Goal: Task Accomplishment & Management: Use online tool/utility

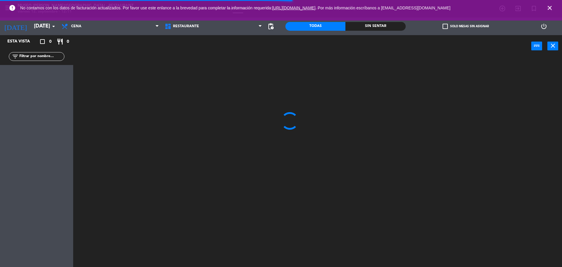
click at [551, 10] on icon "close" at bounding box center [550, 7] width 7 height 7
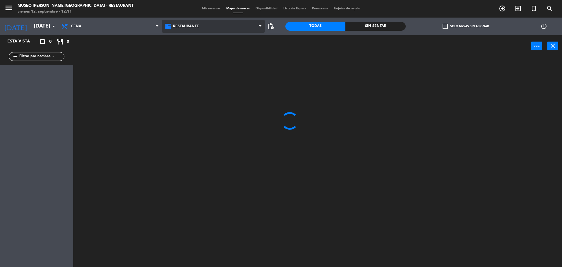
click at [228, 22] on span "Restaurante" at bounding box center [213, 26] width 103 height 13
click at [226, 53] on ng-component "menu [GEOGRAPHIC_DATA][PERSON_NAME] - Restaurant [DATE] 12. septiembre - 12:11 …" at bounding box center [281, 134] width 562 height 269
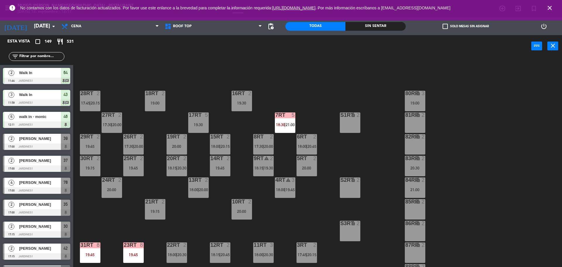
scroll to position [233, 0]
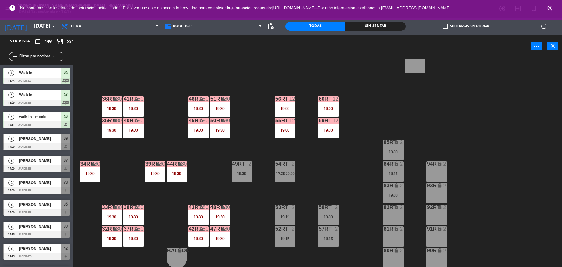
click at [286, 131] on div "19:00" at bounding box center [285, 130] width 21 height 4
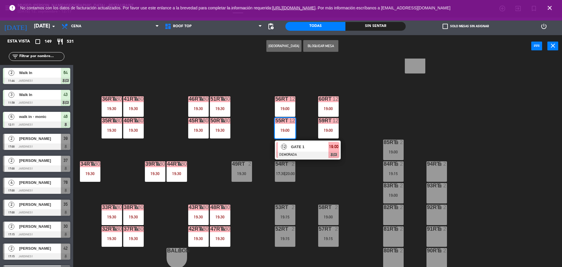
click at [306, 151] on div "GATE 1" at bounding box center [310, 147] width 38 height 10
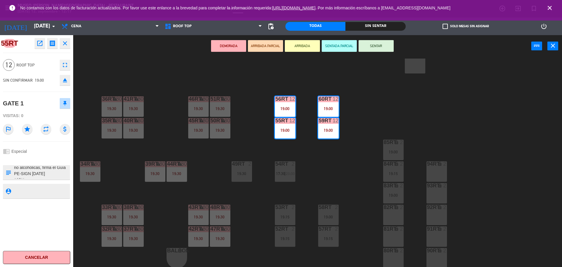
scroll to position [25, 0]
click at [354, 181] on div "18RT 2 19:00 16RT 2 19:30 28RT 2 17:45 | 20:15 80RR lock 3 19:00 27RT 2 17:30 |…" at bounding box center [321, 164] width 484 height 210
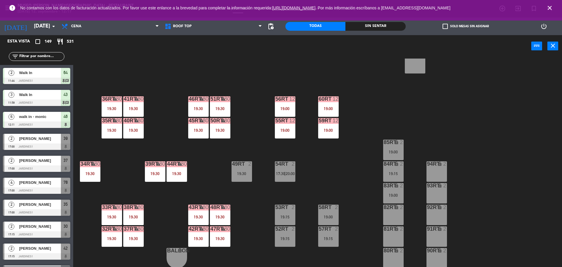
scroll to position [1, 0]
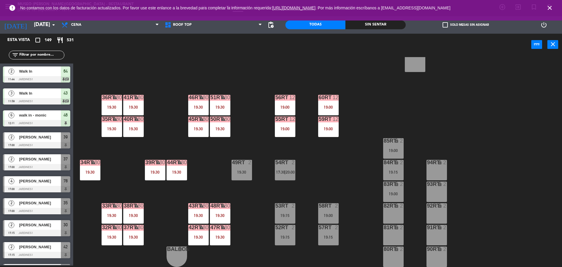
click at [216, 216] on div "19:30" at bounding box center [220, 216] width 21 height 4
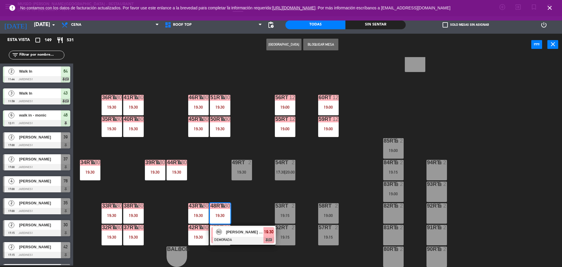
click at [231, 232] on span "[PERSON_NAME] - PUCP" at bounding box center [244, 232] width 37 height 6
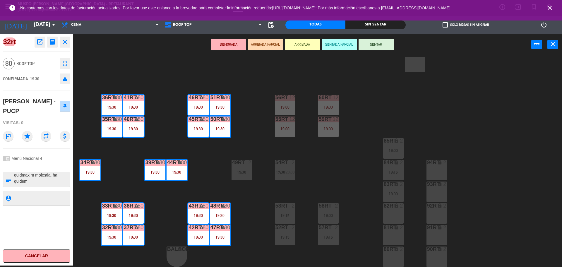
scroll to position [449, 0]
click at [245, 206] on div "18RT 2 19:00 16RT 2 19:30 28RT 2 17:45 | 20:15 80RR lock 3 19:00 27RT 2 17:30 |…" at bounding box center [321, 162] width 484 height 210
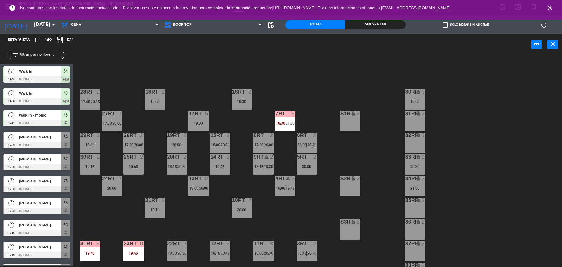
scroll to position [233, 0]
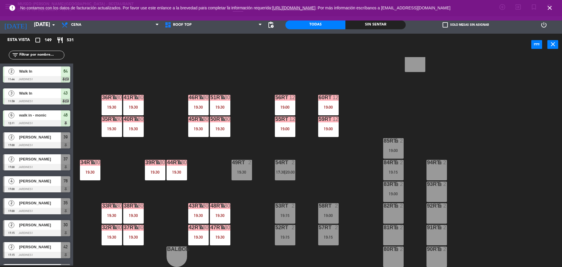
click at [295, 100] on div "12" at bounding box center [292, 97] width 6 height 5
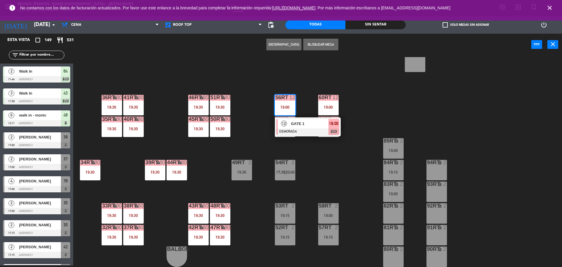
click at [305, 129] on div at bounding box center [308, 132] width 63 height 6
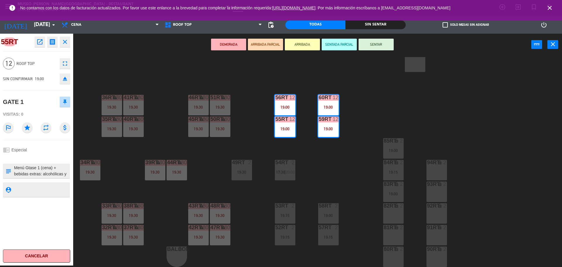
click at [259, 84] on div "18RT 2 19:00 16RT 2 19:30 28RT 2 17:45 | 20:15 80RR lock 3 19:00 27RT 2 17:30 |…" at bounding box center [321, 162] width 484 height 210
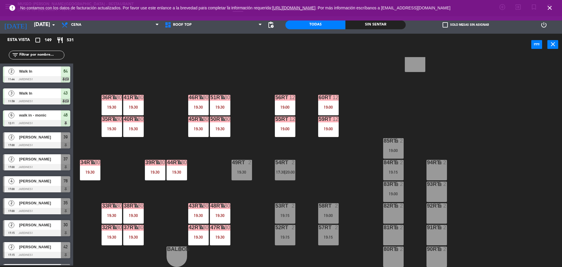
click at [279, 107] on div "19:00" at bounding box center [285, 107] width 21 height 4
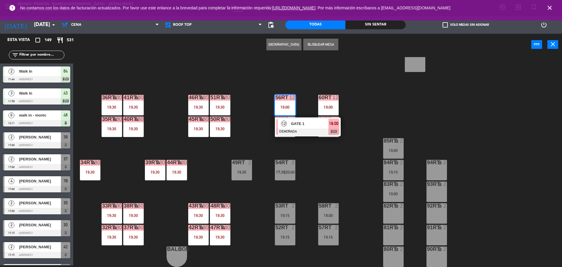
click at [308, 135] on div at bounding box center [308, 132] width 63 height 6
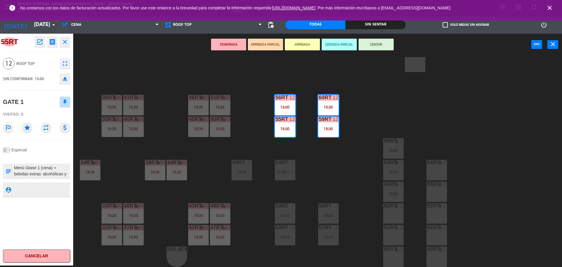
click at [320, 166] on div "18RT 2 19:00 16RT 2 19:30 28RT 2 17:45 | 20:15 80RR lock 3 19:00 27RT 2 17:30 |…" at bounding box center [321, 162] width 484 height 210
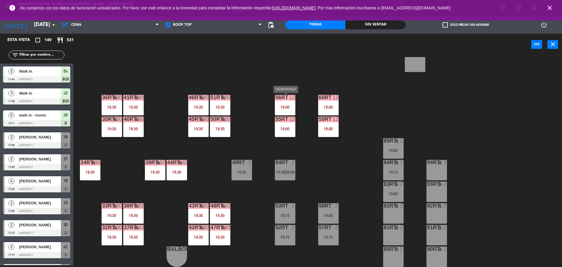
click at [287, 112] on div "56RT 12 19:00" at bounding box center [285, 105] width 21 height 21
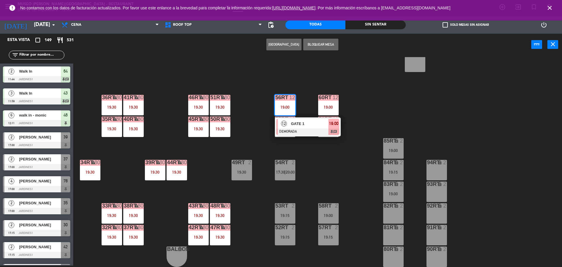
click at [289, 70] on div "18RT 2 19:00 16RT 2 19:30 28RT 2 17:45 | 20:15 80RR lock 3 19:00 27RT 2 17:30 |…" at bounding box center [321, 162] width 484 height 210
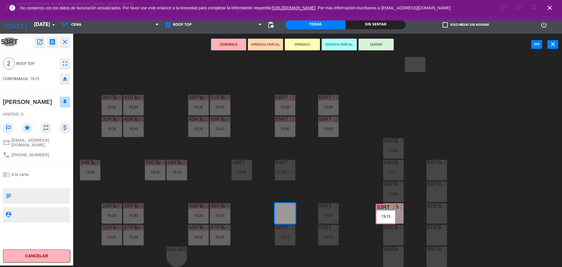
drag, startPoint x: 286, startPoint y: 214, endPoint x: 387, endPoint y: 214, distance: 100.8
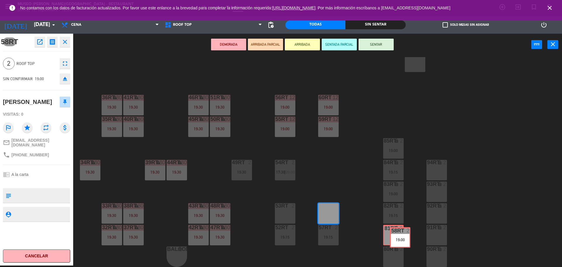
drag, startPoint x: 331, startPoint y: 215, endPoint x: 403, endPoint y: 240, distance: 75.5
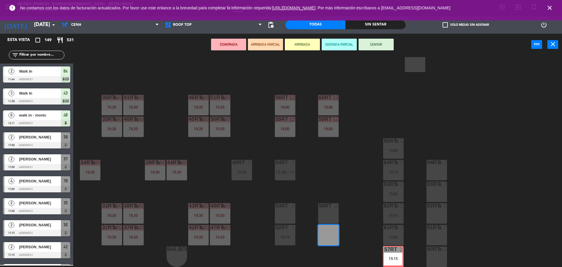
drag, startPoint x: 321, startPoint y: 238, endPoint x: 387, endPoint y: 258, distance: 68.8
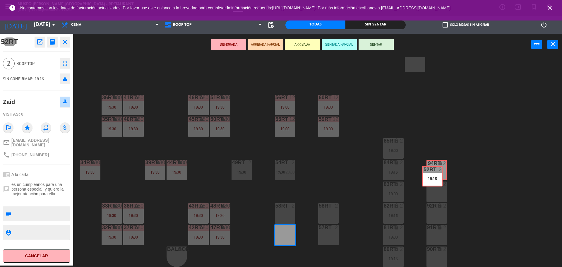
drag, startPoint x: 286, startPoint y: 235, endPoint x: 433, endPoint y: 176, distance: 158.7
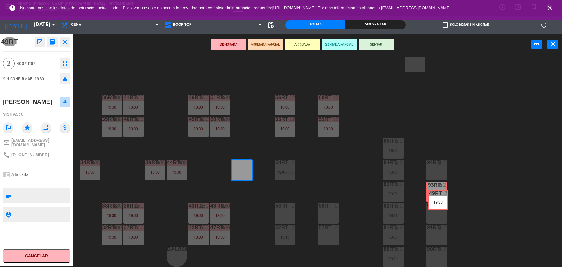
drag, startPoint x: 245, startPoint y: 170, endPoint x: 441, endPoint y: 198, distance: 198.2
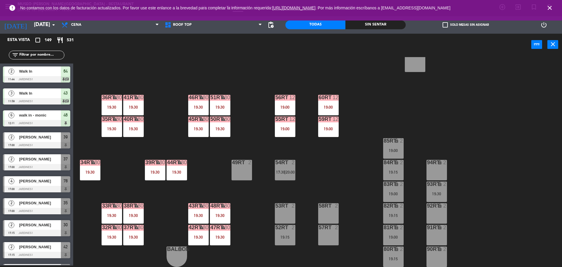
click at [289, 173] on span "20:00" at bounding box center [290, 172] width 9 height 5
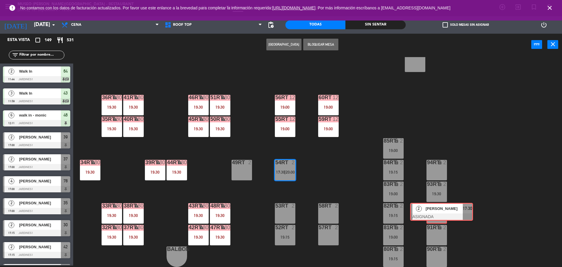
drag, startPoint x: 306, startPoint y: 189, endPoint x: 441, endPoint y: 210, distance: 136.1
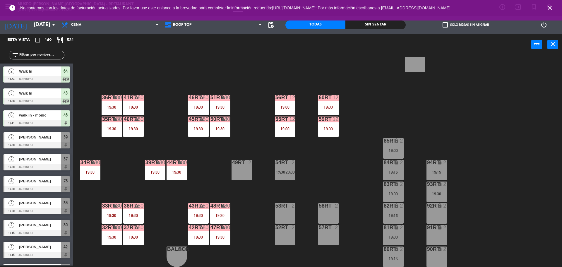
scroll to position [194, 0]
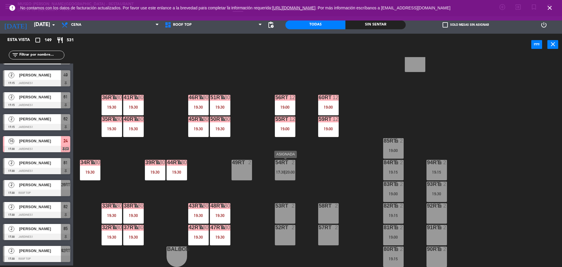
click at [281, 170] on span "17:30" at bounding box center [280, 172] width 9 height 5
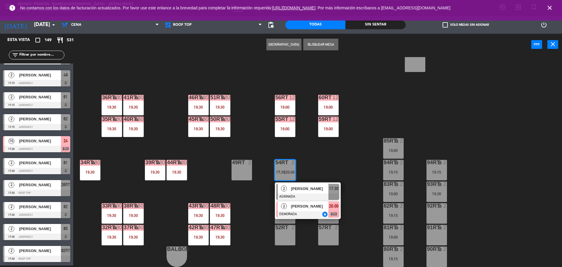
click at [315, 213] on div at bounding box center [308, 214] width 63 height 6
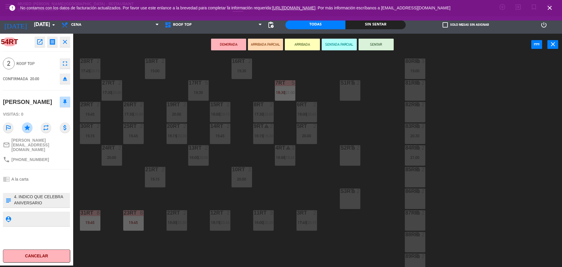
scroll to position [0, 0]
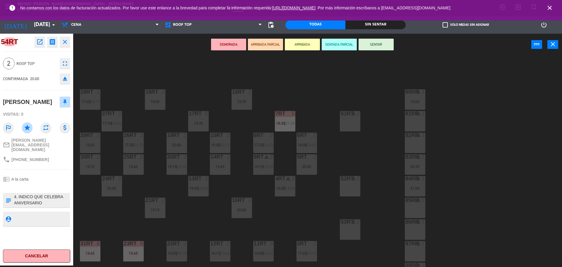
click at [415, 214] on div "85RR lock 2" at bounding box center [415, 208] width 21 height 21
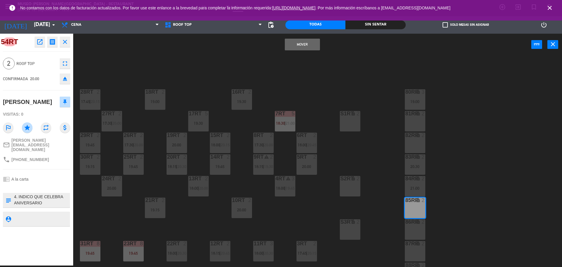
click at [306, 41] on button "Mover" at bounding box center [302, 45] width 35 height 12
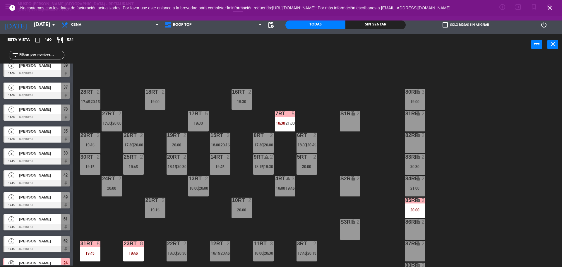
scroll to position [233, 0]
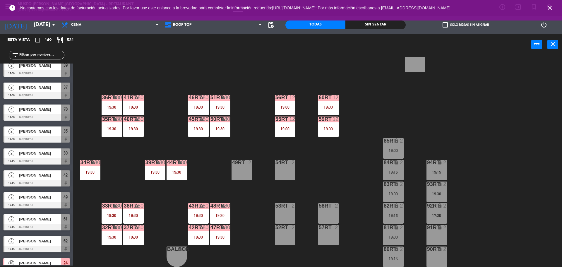
click at [331, 125] on div "59RT 12 19:00" at bounding box center [328, 127] width 21 height 21
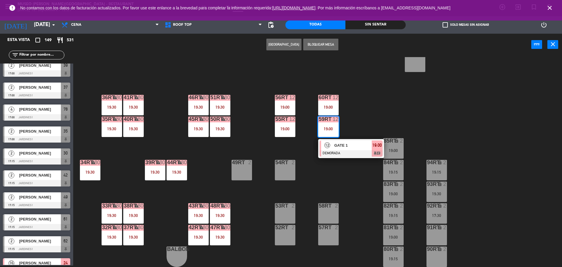
click at [339, 143] on span "GATE 1" at bounding box center [353, 145] width 37 height 6
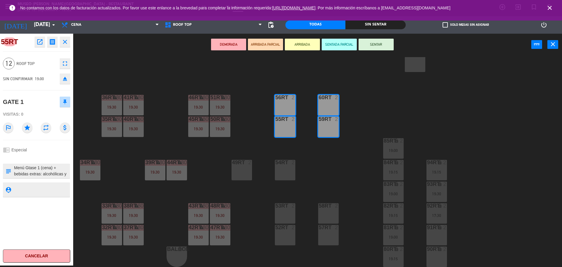
click at [254, 126] on div "18RT 2 19:00 16RT 2 19:30 28RT 2 17:45 | 20:15 80RR lock 3 19:00 27RT 2 17:30 |…" at bounding box center [321, 162] width 484 height 210
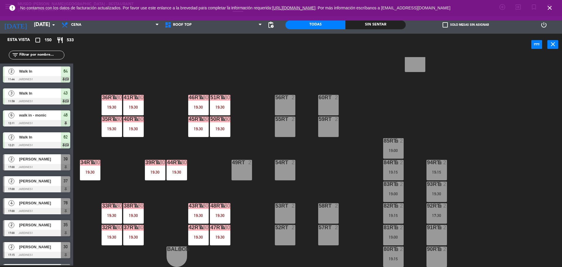
click at [48, 58] on input "text" at bounding box center [41, 55] width 45 height 6
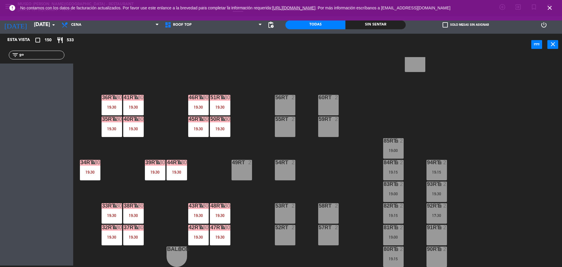
type input "g"
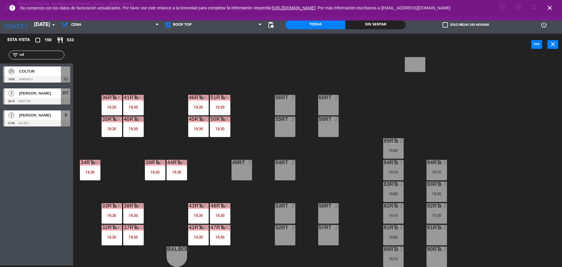
type input "col"
click at [9, 75] on div "25" at bounding box center [11, 71] width 14 height 10
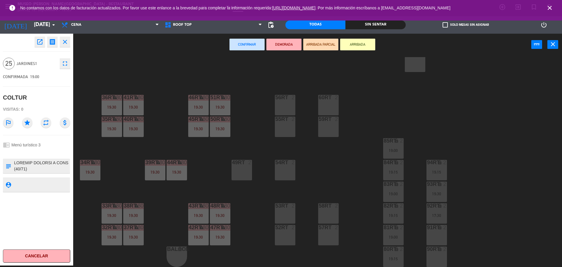
click at [283, 100] on div at bounding box center [285, 97] width 10 height 5
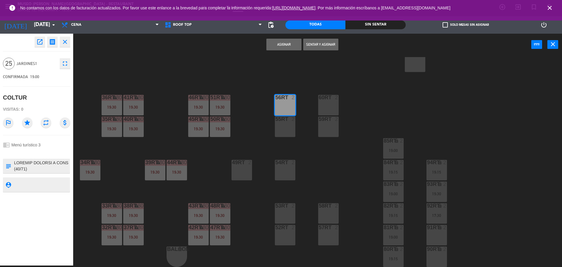
click at [286, 124] on div "55RT 2" at bounding box center [285, 127] width 21 height 21
click at [333, 119] on div at bounding box center [329, 119] width 10 height 5
click at [327, 102] on div "60RT 2" at bounding box center [328, 105] width 21 height 21
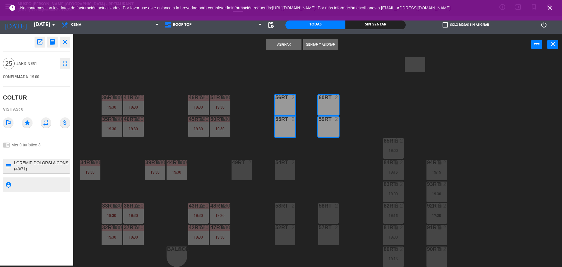
click at [282, 216] on div "53RT 2" at bounding box center [285, 213] width 21 height 21
click at [284, 226] on div at bounding box center [285, 227] width 10 height 5
click at [337, 227] on div "2" at bounding box center [337, 227] width 4 height 5
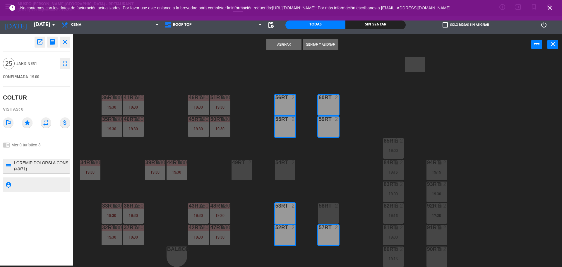
click at [327, 208] on div at bounding box center [329, 205] width 10 height 5
click at [284, 47] on button "Asignar" at bounding box center [284, 45] width 35 height 12
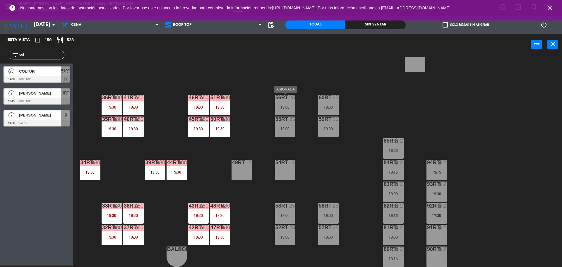
click at [290, 113] on div "56RT 25 19:00" at bounding box center [285, 105] width 21 height 21
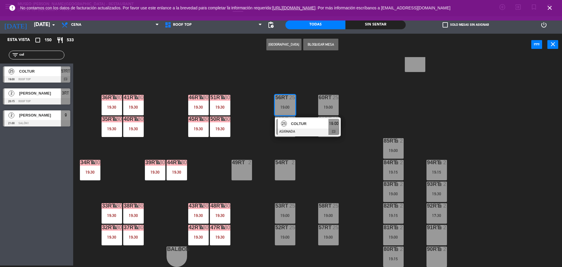
click at [304, 122] on span "COLTUR" at bounding box center [309, 124] width 37 height 6
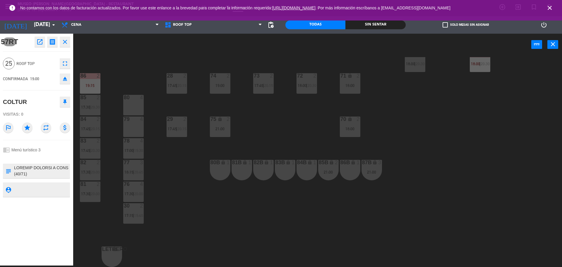
scroll to position [211, 0]
click at [289, 130] on div "44 2 18:00 | 20:30 49 2 17:15 | 19:45 54 3 20:15 64 2 11:44 18:15 | 21:00 48 8 …" at bounding box center [321, 162] width 484 height 210
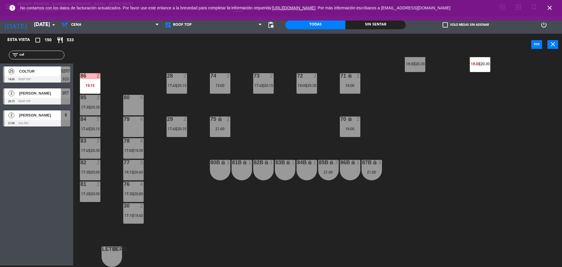
click at [40, 71] on span "COLTUR" at bounding box center [40, 71] width 42 height 6
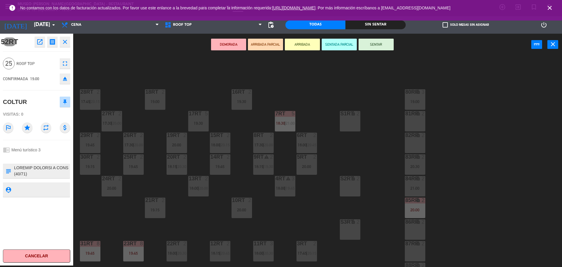
scroll to position [233, 0]
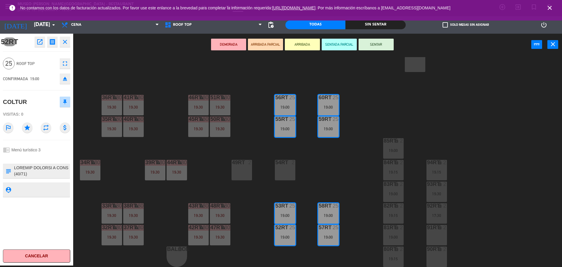
click at [360, 174] on div "18RT 2 19:00 16RT 2 19:30 28RT 2 17:45 | 20:15 80RR lock 3 19:00 27RT 2 17:30 |…" at bounding box center [321, 162] width 484 height 210
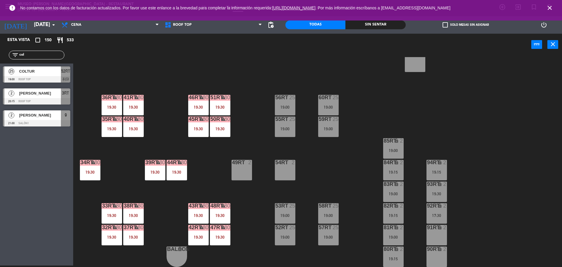
click at [332, 127] on div "19:00" at bounding box center [328, 129] width 21 height 4
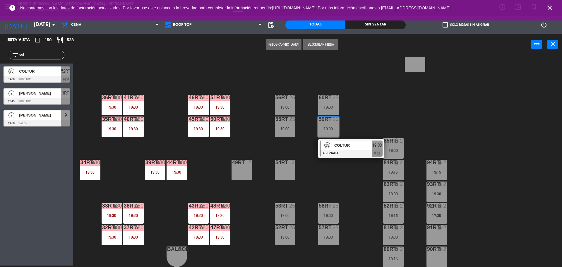
click at [351, 149] on div "COLTUR" at bounding box center [353, 146] width 38 height 10
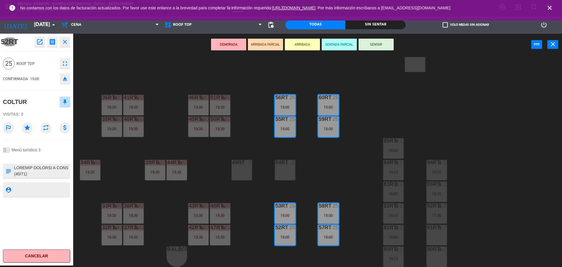
click at [236, 47] on button "DEMORADA" at bounding box center [228, 45] width 35 height 12
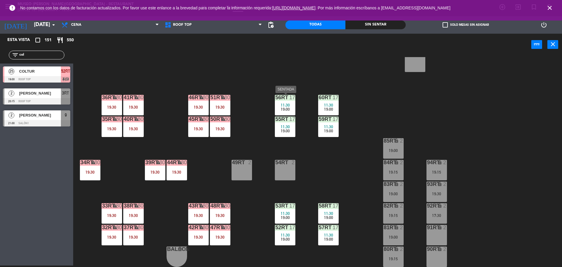
click at [285, 110] on span "19:00" at bounding box center [285, 109] width 9 height 5
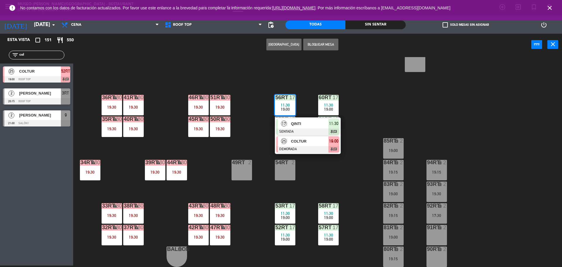
click at [313, 150] on div at bounding box center [308, 149] width 63 height 6
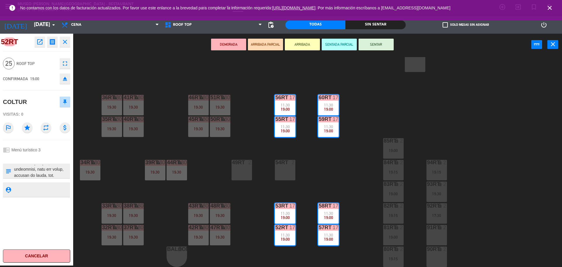
scroll to position [0, 0]
click at [369, 163] on div "18RT 2 19:00 16RT 2 19:30 28RT 2 17:45 | 20:15 80RR lock 3 19:00 27RT 2 17:30 |…" at bounding box center [321, 162] width 484 height 210
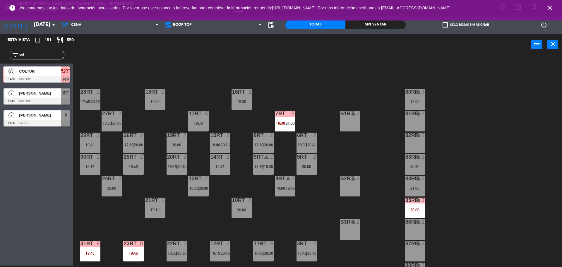
click at [419, 208] on div "20:00" at bounding box center [415, 210] width 21 height 4
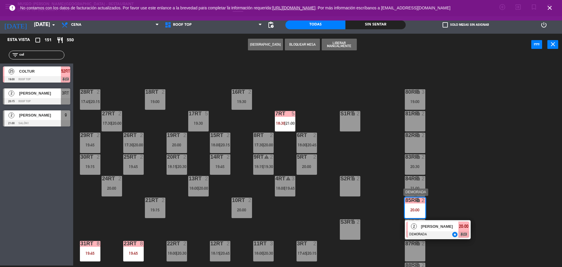
click at [440, 230] on div "[PERSON_NAME]" at bounding box center [440, 227] width 38 height 10
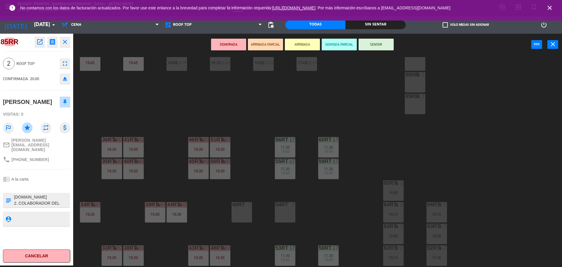
scroll to position [208, 0]
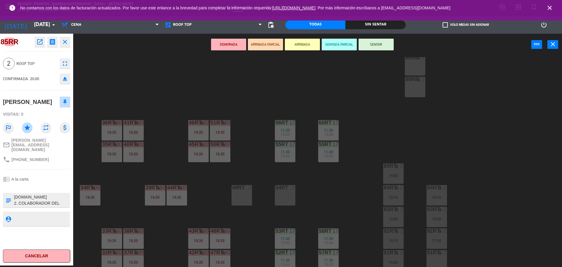
click at [288, 195] on div "54RT 2" at bounding box center [285, 195] width 21 height 21
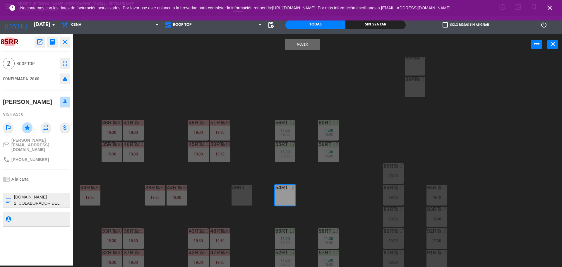
click at [303, 48] on button "Mover" at bounding box center [302, 45] width 35 height 12
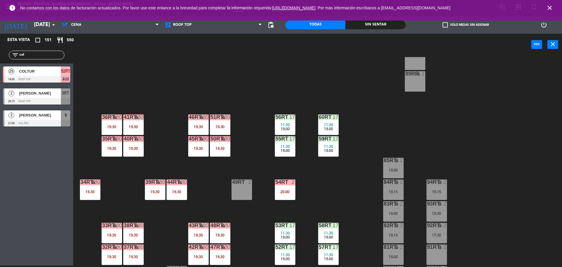
scroll to position [233, 0]
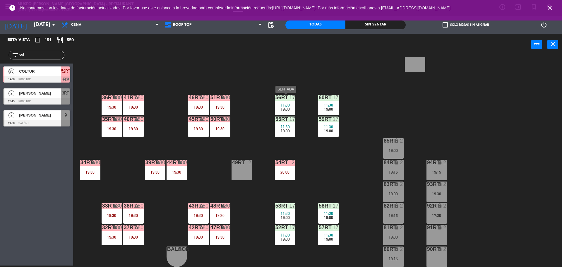
click at [289, 114] on div "56RT 17 11:30 19:00" at bounding box center [285, 105] width 21 height 21
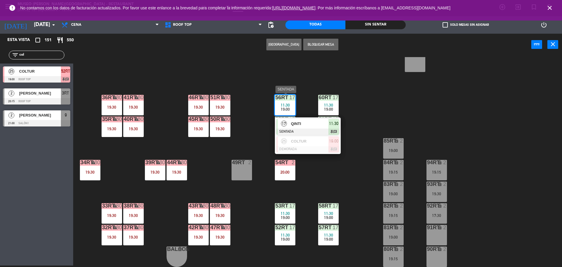
click at [327, 160] on div "18RT 2 19:00 16RT 2 19:30 28RT 2 17:45 | 20:15 80RR lock 3 19:00 27RT 2 17:30 |…" at bounding box center [321, 162] width 484 height 210
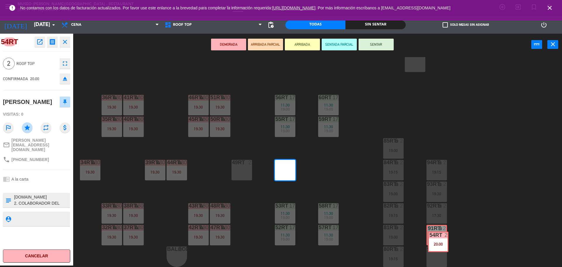
drag, startPoint x: 284, startPoint y: 169, endPoint x: 437, endPoint y: 237, distance: 167.9
click at [437, 237] on div "18RT 2 19:00 16RT 2 19:30 28RT 2 17:45 | 20:15 80RR lock 3 19:00 27RT 2 17:30 |…" at bounding box center [321, 162] width 484 height 210
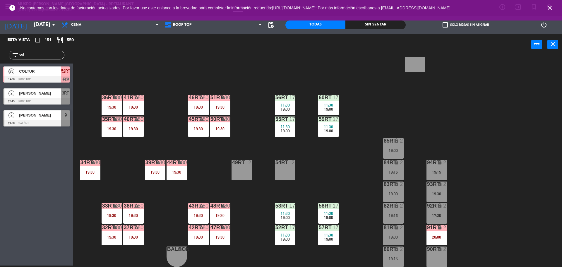
drag, startPoint x: 37, startPoint y: 54, endPoint x: 0, endPoint y: 64, distance: 39.0
click at [0, 64] on div "Esta vista crop_square 151 restaurant 550 filter_list col 25 COLTUR 19:00 Roof …" at bounding box center [36, 82] width 73 height 96
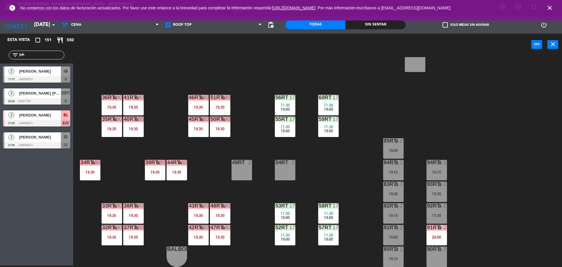
type input "joh"
drag, startPoint x: 46, startPoint y: 112, endPoint x: 44, endPoint y: 109, distance: 4.3
click at [44, 109] on div "2 [PERSON_NAME] 17:15 Jardines1 49 2 [PERSON_NAME] [PERSON_NAME] 20:30 Roof Top…" at bounding box center [36, 108] width 73 height 88
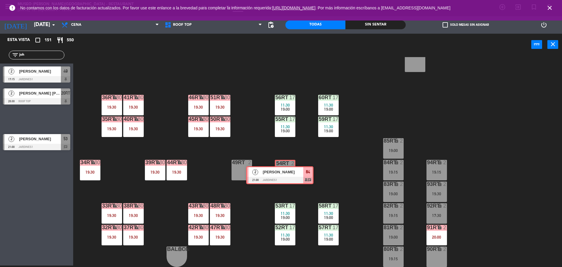
drag, startPoint x: 37, startPoint y: 116, endPoint x: 280, endPoint y: 171, distance: 250.0
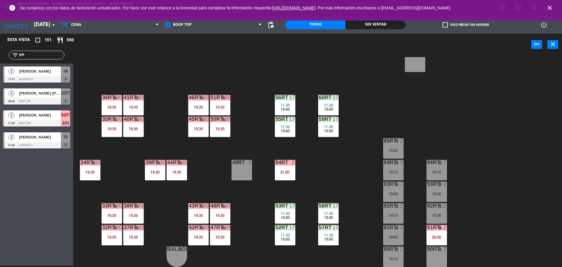
click at [284, 107] on span "19:00" at bounding box center [285, 109] width 9 height 5
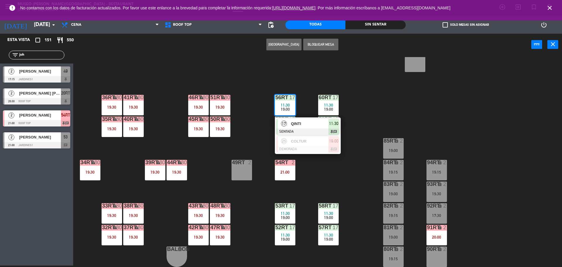
click at [303, 128] on div "QINTI" at bounding box center [310, 124] width 38 height 10
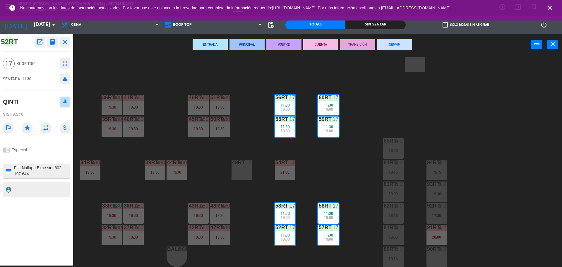
scroll to position [0, 0]
click at [356, 171] on div "18RT 2 19:00 16RT 2 19:30 28RT 2 17:45 | 20:15 80RR lock 3 19:00 27RT 2 17:30 |…" at bounding box center [321, 162] width 484 height 210
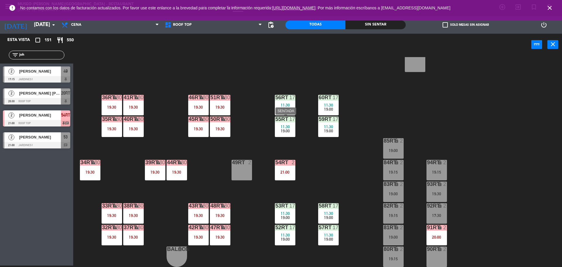
click at [285, 124] on div "55RT 17 11:30 19:00" at bounding box center [285, 127] width 21 height 21
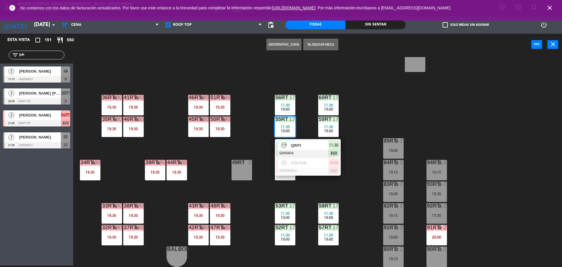
click at [305, 146] on span "QINTI" at bounding box center [309, 145] width 37 height 6
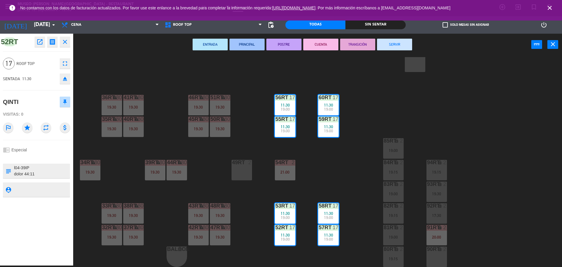
click at [49, 174] on textarea at bounding box center [41, 171] width 56 height 12
type textarea "l93-10IP dolor 92:39 sita c adip 74:22 ELITSE D EIUSMOD T INCI (28/61) UTLA: 40…"
click at [46, 105] on div "QINTI" at bounding box center [36, 102] width 67 height 15
click at [331, 181] on div "18RT 2 19:00 16RT 2 19:30 28RT 2 17:45 | 20:15 80RR lock 3 19:00 27RT 2 17:30 |…" at bounding box center [321, 162] width 484 height 210
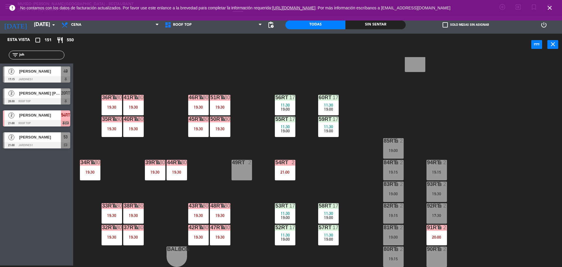
click at [435, 231] on div "91RT lock 2 20:00" at bounding box center [437, 235] width 21 height 21
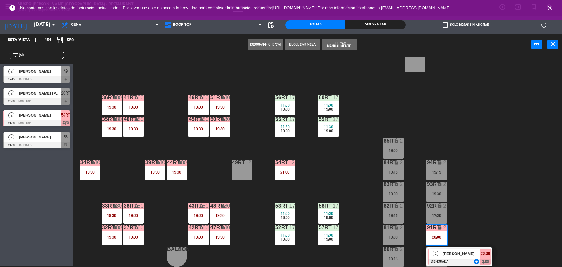
click at [469, 254] on span "[PERSON_NAME]" at bounding box center [461, 254] width 37 height 6
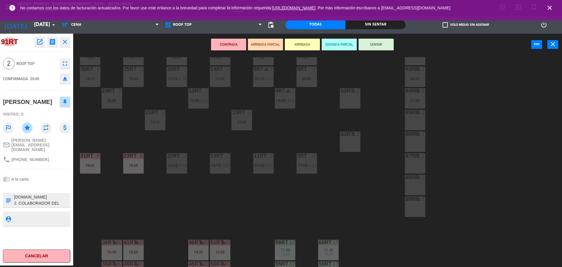
scroll to position [93, 0]
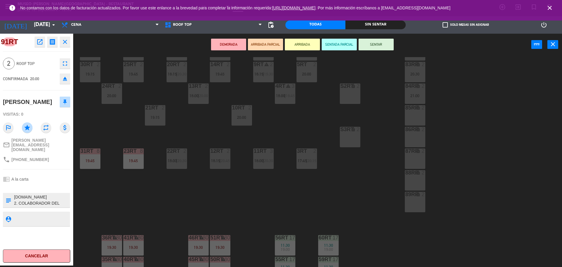
click at [245, 178] on div "18RT 2 19:00 16RT 2 19:30 28RT 2 17:45 | 20:15 80RR lock 3 19:00 27RT 2 17:30 |…" at bounding box center [321, 162] width 484 height 210
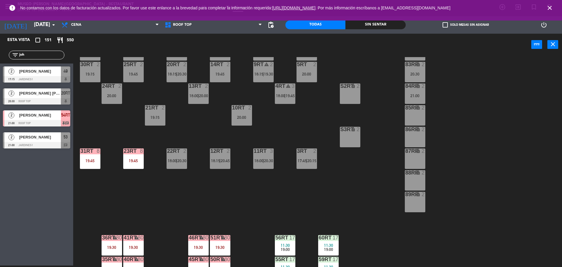
click at [222, 164] on div "12RT 2 18:15 | 20:45" at bounding box center [220, 159] width 21 height 21
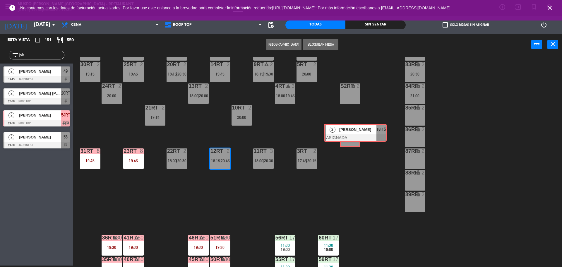
drag, startPoint x: 240, startPoint y: 182, endPoint x: 352, endPoint y: 135, distance: 121.8
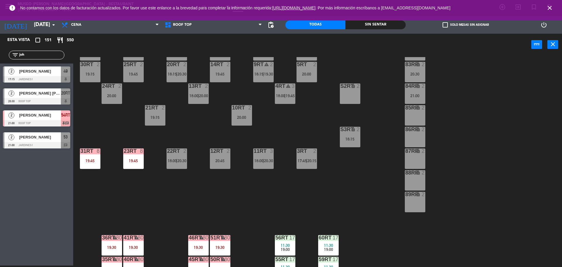
click at [216, 162] on div "20:45" at bounding box center [220, 161] width 21 height 4
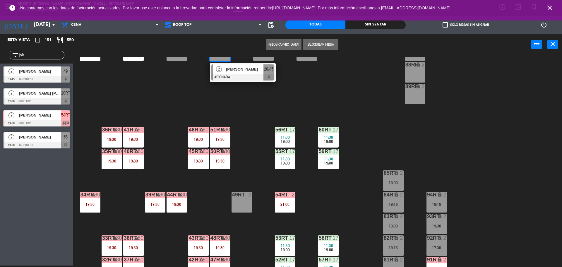
scroll to position [224, 0]
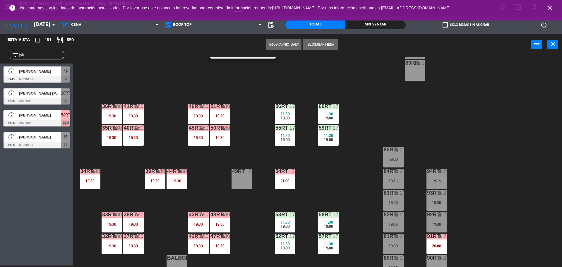
click at [440, 240] on div "91RT lock 2 20:00" at bounding box center [437, 244] width 21 height 21
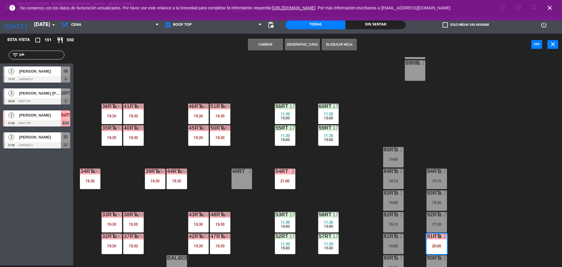
click at [264, 45] on button "Cambiar" at bounding box center [265, 45] width 35 height 12
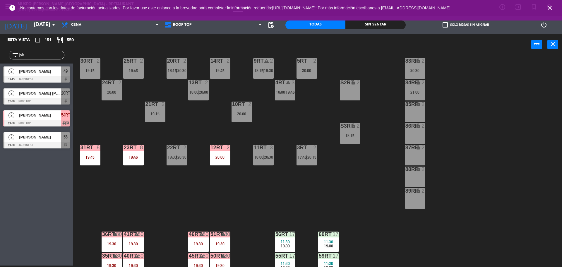
scroll to position [0, 0]
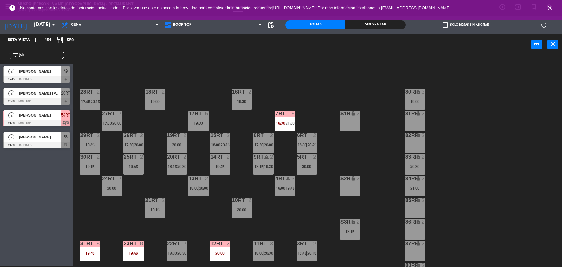
click at [212, 217] on div "18RT 2 19:00 16RT 2 19:30 28RT 2 17:45 | 20:15 80RR lock 3 19:00 27RT 2 17:30 |…" at bounding box center [321, 162] width 484 height 210
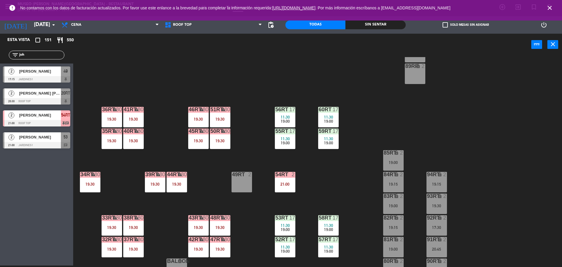
scroll to position [228, 0]
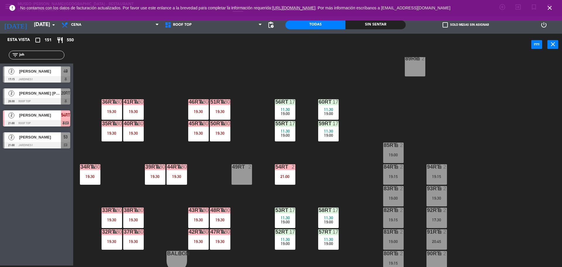
click at [328, 171] on div "18RT 2 19:00 16RT 2 19:30 28RT 2 17:45 | 20:15 80RR lock 3 19:00 27RT 2 17:30 |…" at bounding box center [321, 162] width 484 height 210
click at [282, 175] on div "21:00" at bounding box center [285, 177] width 21 height 4
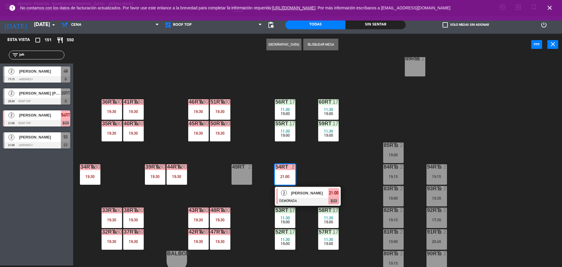
click at [310, 195] on span "[PERSON_NAME]" at bounding box center [309, 193] width 37 height 6
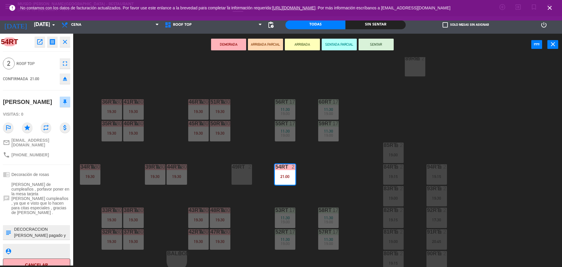
scroll to position [6, 0]
click at [308, 166] on div "18RT 2 19:00 16RT 2 19:30 28RT 2 17:45 | 20:15 80RR lock 3 19:00 27RT 2 17:30 |…" at bounding box center [321, 162] width 484 height 210
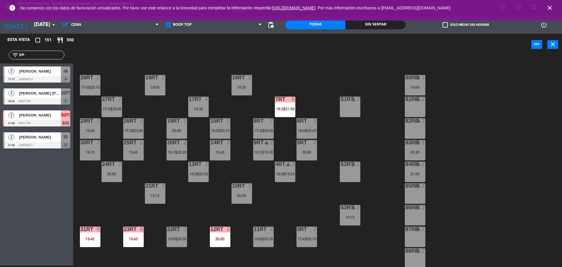
scroll to position [0, 0]
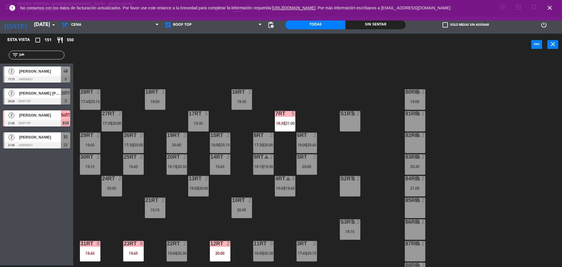
click at [127, 257] on div "23RT 8 19:45" at bounding box center [133, 251] width 21 height 21
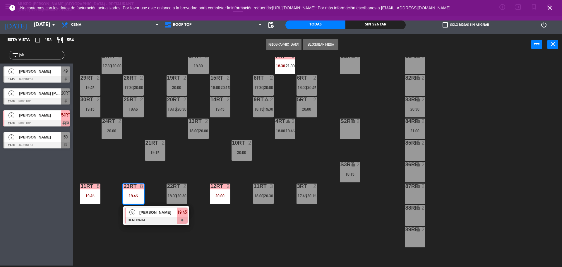
scroll to position [233, 0]
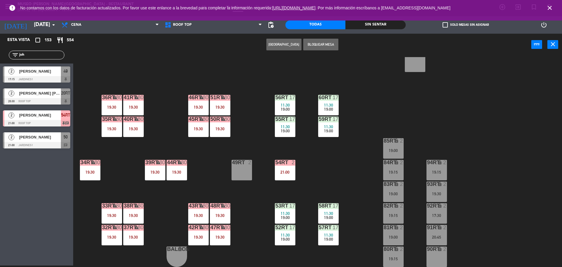
click at [325, 168] on div "18RT 2 19:00 16RT 2 19:30 28RT 2 17:45 | 20:15 80RR lock 3 19:00 27RT 2 17:30 |…" at bounding box center [321, 162] width 484 height 210
click at [290, 127] on span "11:30" at bounding box center [285, 126] width 9 height 5
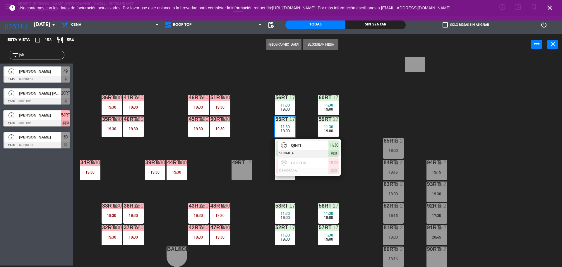
click at [330, 180] on div "18RT 2 19:00 16RT 2 19:30 28RT 2 17:45 | 20:15 80RR lock 3 19:00 27RT 2 17:30 |…" at bounding box center [321, 162] width 484 height 210
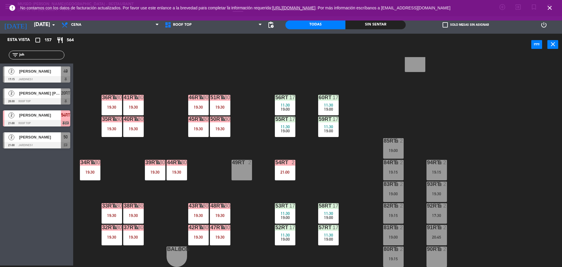
click at [328, 159] on div "18RT 2 19:00 16RT 2 19:30 28RT 2 17:45 | 20:15 80RR lock 3 19:00 27RT 2 17:30 |…" at bounding box center [321, 162] width 484 height 210
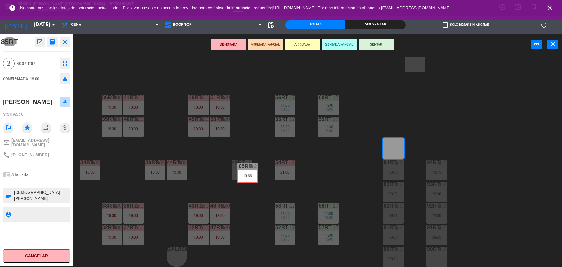
drag, startPoint x: 400, startPoint y: 143, endPoint x: 254, endPoint y: 167, distance: 148.4
click at [254, 167] on div "18RT 2 19:00 16RT 2 19:30 28RT 2 17:45 | 20:15 80RR lock 3 19:00 27RT 2 17:30 |…" at bounding box center [321, 162] width 484 height 210
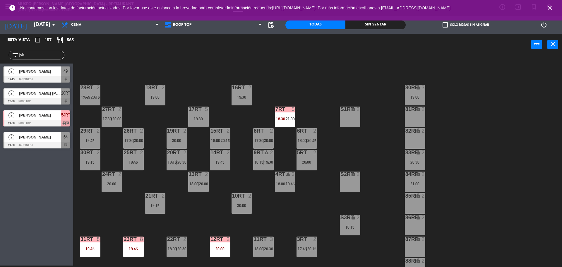
scroll to position [0, 0]
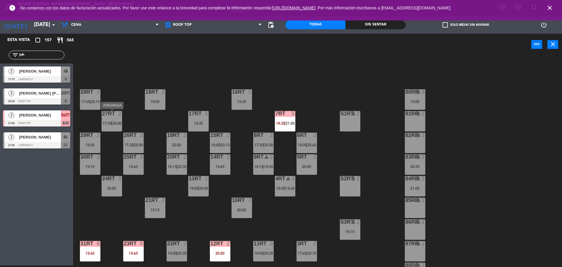
click at [116, 124] on span "20:00" at bounding box center [116, 123] width 9 height 5
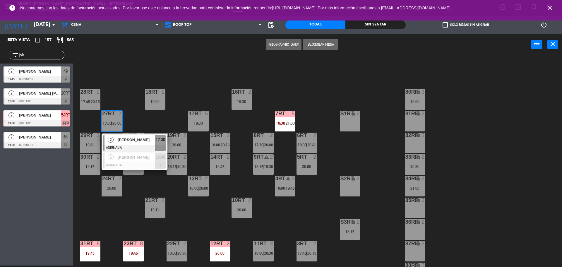
click at [134, 144] on div "[PERSON_NAME]" at bounding box center [136, 140] width 38 height 10
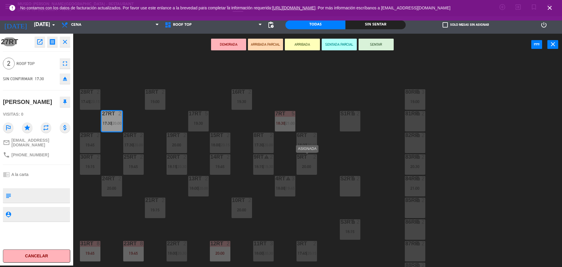
click at [304, 161] on div "5RT 2 20:00" at bounding box center [307, 164] width 21 height 21
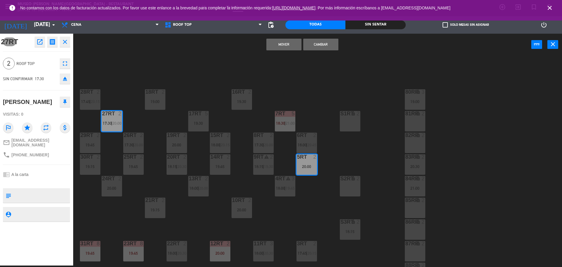
click at [285, 42] on button "Mover" at bounding box center [284, 45] width 35 height 12
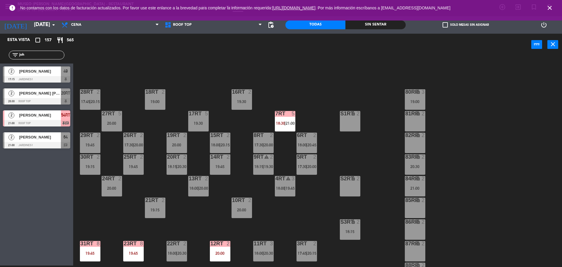
click at [132, 138] on div "26RT 2" at bounding box center [133, 136] width 21 height 6
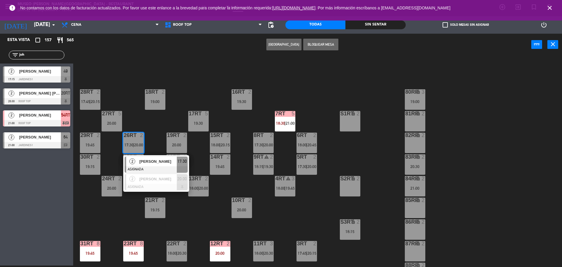
click at [149, 161] on span "[PERSON_NAME]" at bounding box center [157, 161] width 37 height 6
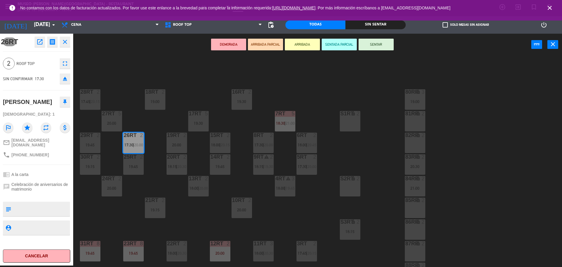
click at [208, 159] on div "14RT" at bounding box center [211, 156] width 10 height 5
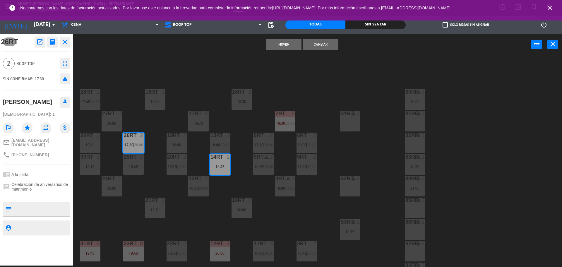
click at [286, 45] on button "Mover" at bounding box center [284, 45] width 35 height 12
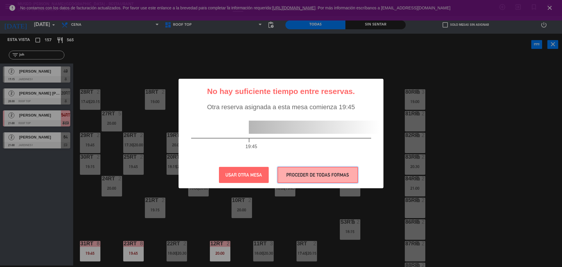
click at [297, 172] on button "PROCEDER DE TODAS FORMAS" at bounding box center [318, 175] width 81 height 16
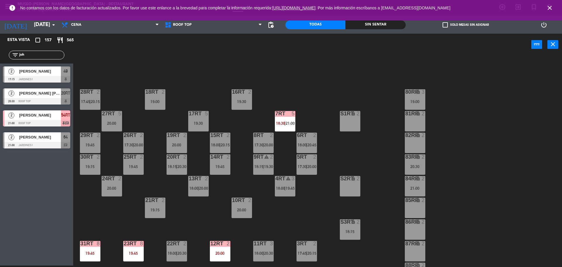
drag, startPoint x: 40, startPoint y: 54, endPoint x: 0, endPoint y: 62, distance: 40.8
click at [0, 62] on div "filter_list joh" at bounding box center [36, 55] width 73 height 17
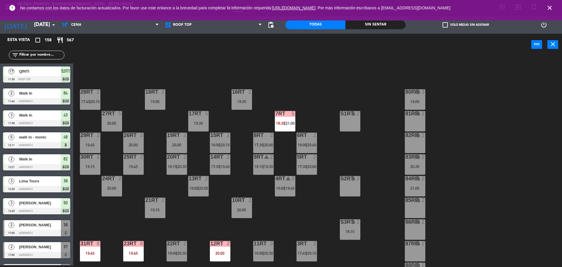
scroll to position [233, 0]
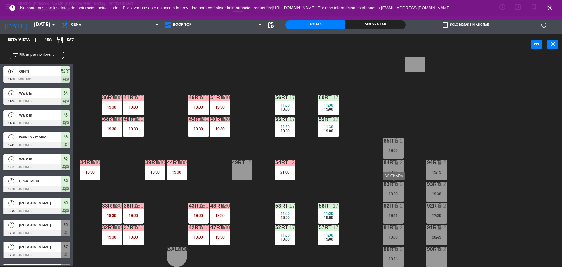
click at [398, 192] on div "19:00" at bounding box center [393, 194] width 21 height 4
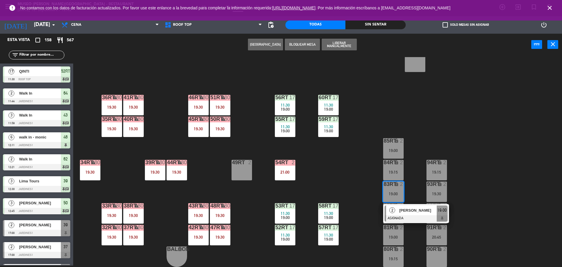
click at [405, 214] on div "[PERSON_NAME]" at bounding box center [418, 211] width 38 height 10
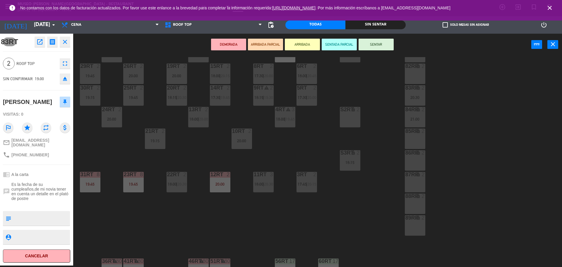
scroll to position [69, 0]
click at [142, 121] on div "18RT 2 19:00 16RT 2 19:30 28RT 2 17:45 | 20:15 80RR lock 3 19:00 27RT 5 20:00 7…" at bounding box center [321, 162] width 484 height 210
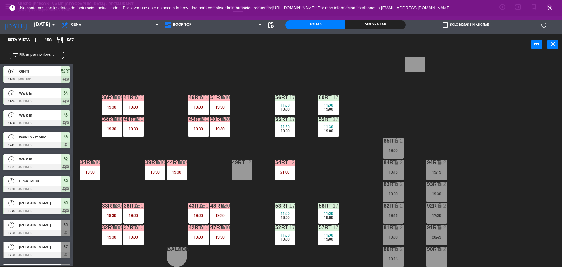
scroll to position [0, 0]
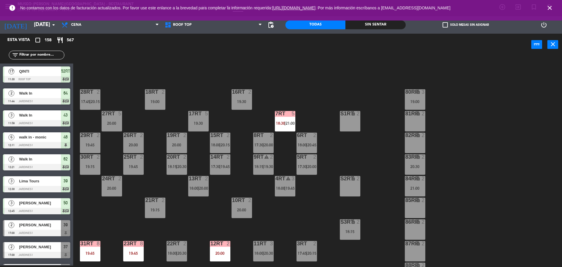
click at [199, 188] on span "|" at bounding box center [198, 188] width 1 height 5
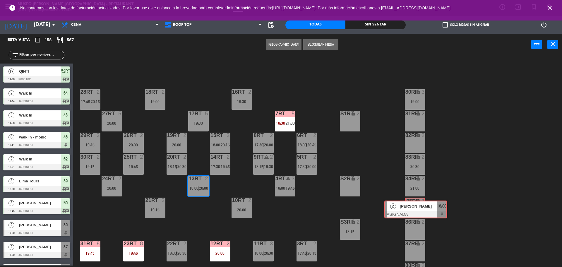
drag, startPoint x: 219, startPoint y: 208, endPoint x: 414, endPoint y: 209, distance: 195.4
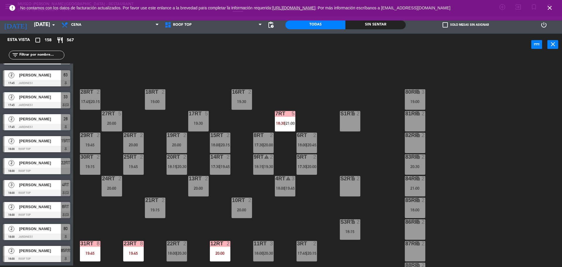
click at [417, 210] on div "18:00" at bounding box center [415, 210] width 21 height 4
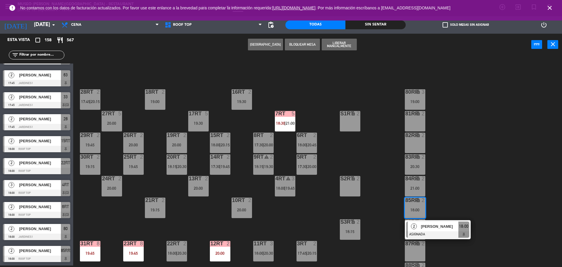
click at [436, 225] on span "[PERSON_NAME]" at bounding box center [439, 227] width 37 height 6
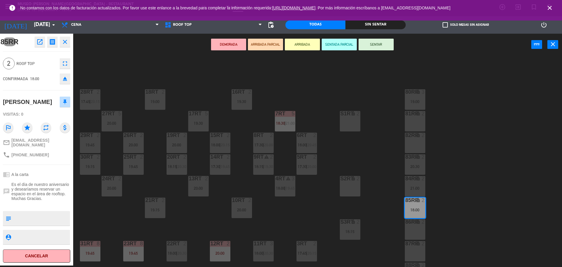
click at [181, 145] on div "20:00" at bounding box center [177, 145] width 21 height 4
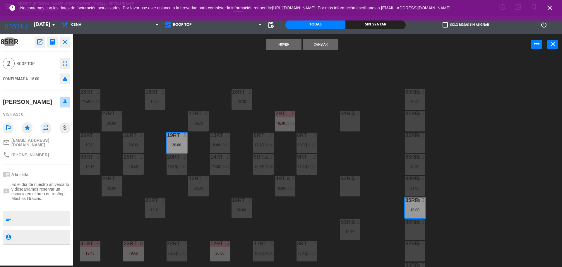
click at [292, 43] on button "Mover" at bounding box center [284, 45] width 35 height 12
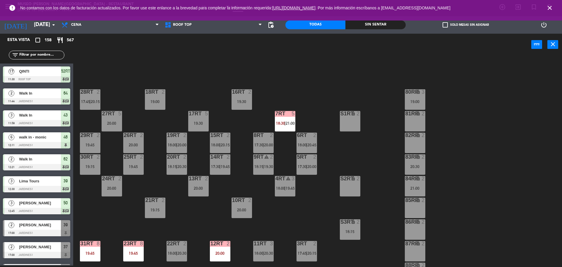
scroll to position [1, 0]
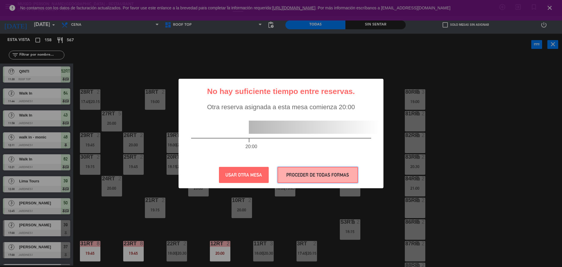
click at [311, 171] on button "PROCEDER DE TODAS FORMAS" at bounding box center [318, 175] width 81 height 16
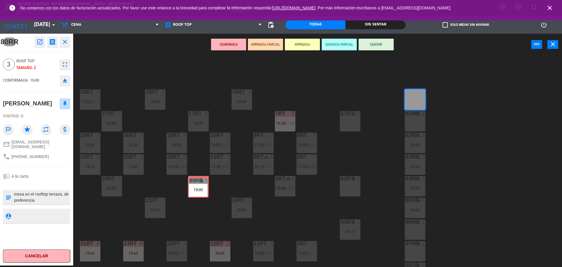
drag, startPoint x: 414, startPoint y: 105, endPoint x: 197, endPoint y: 192, distance: 234.0
click at [197, 192] on div "18RT 2 19:00 16RT 2 19:30 28RT 2 17:45 | 20:15 80RR lock 3 19:00 80RR lock 3 19…" at bounding box center [321, 162] width 484 height 210
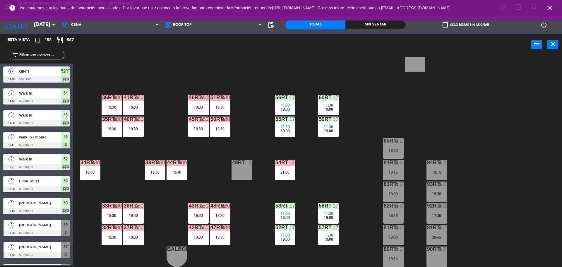
scroll to position [0, 0]
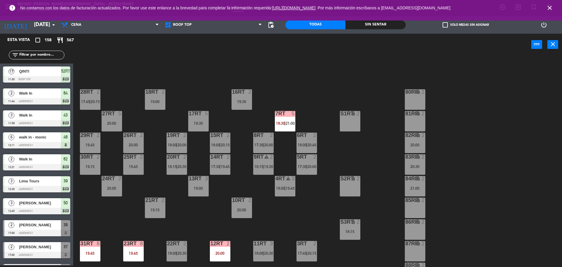
click at [40, 54] on input "text" at bounding box center [41, 55] width 45 height 6
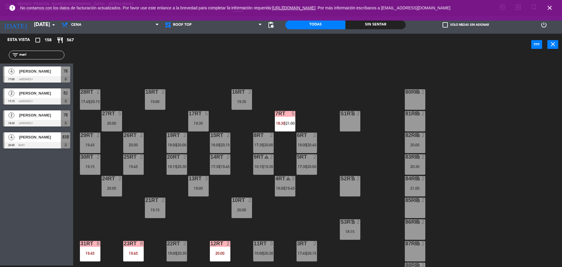
type input "mari"
click at [32, 171] on div "Esta vista crop_square 158 restaurant 567 filter_list [PERSON_NAME] 4 [PERSON_N…" at bounding box center [36, 150] width 73 height 232
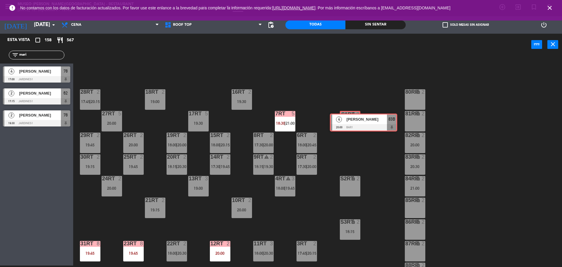
drag, startPoint x: 16, startPoint y: 147, endPoint x: 344, endPoint y: 128, distance: 328.0
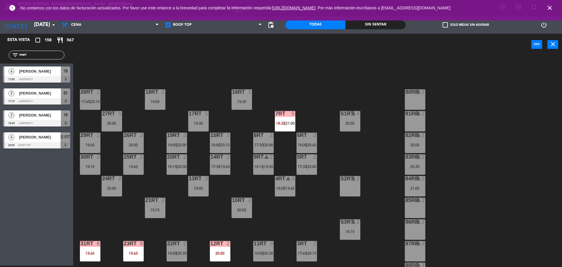
click at [159, 105] on div "18RT 2 19:00" at bounding box center [155, 99] width 21 height 21
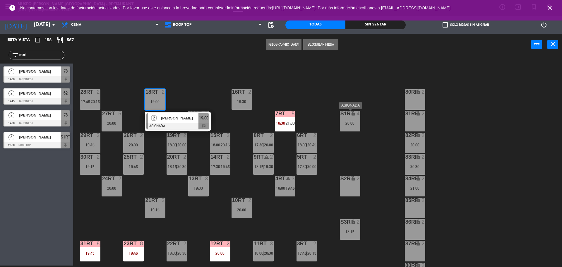
click at [354, 117] on div "S1RT lock 4 20:00" at bounding box center [350, 121] width 21 height 21
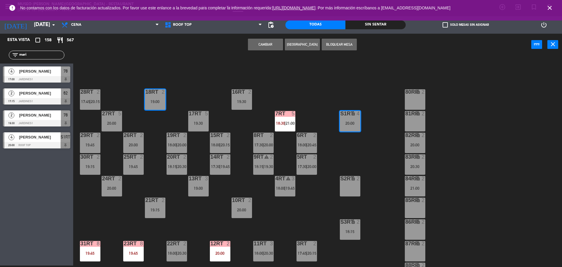
click at [268, 42] on button "Cambiar" at bounding box center [265, 45] width 35 height 12
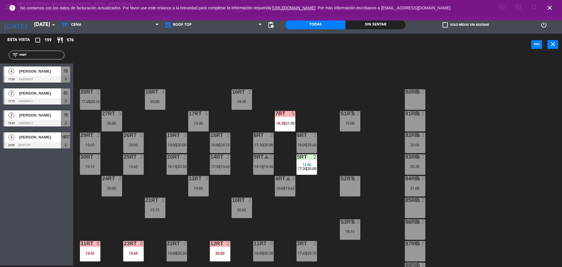
scroll to position [233, 0]
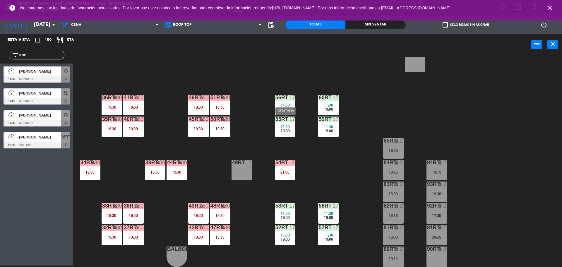
click at [286, 125] on span "11:30" at bounding box center [285, 126] width 9 height 5
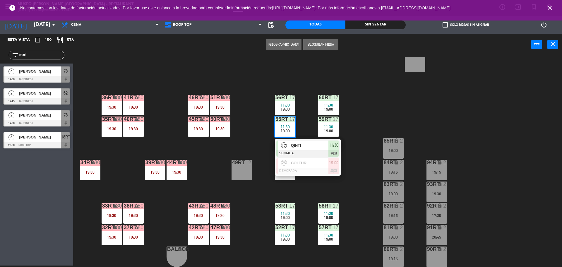
click at [309, 154] on div at bounding box center [308, 153] width 63 height 6
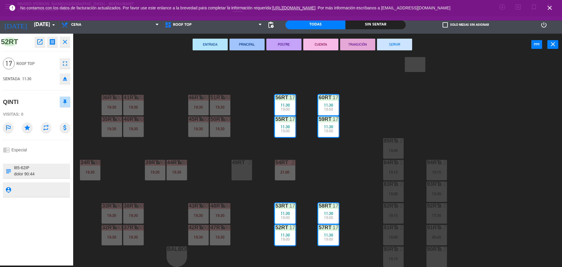
click at [328, 144] on div "18RT 4 20:00 16RT 2 19:30 28RT 2 17:45 | 20:15 80RR lock 2 27RT 5 20:00 7RT 5 1…" at bounding box center [321, 162] width 484 height 210
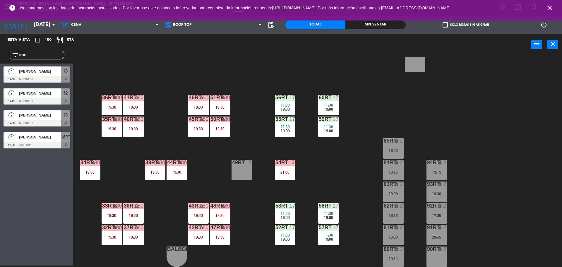
click at [279, 213] on div "11:30" at bounding box center [285, 213] width 21 height 4
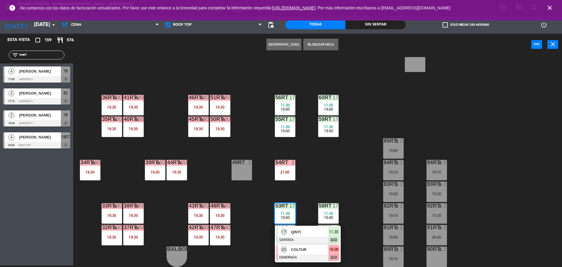
click at [304, 252] on span "COLTUR" at bounding box center [309, 250] width 37 height 6
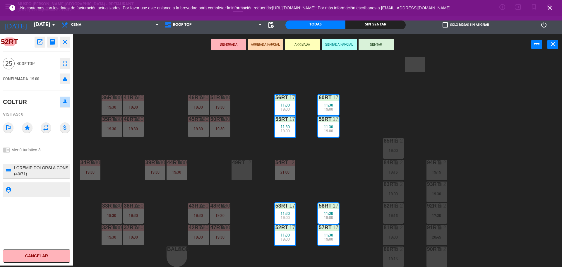
click at [342, 189] on div "18RT 4 20:00 16RT 2 19:30 28RT 2 17:45 | 20:15 80RR lock 2 27RT 5 20:00 7RT 5 1…" at bounding box center [321, 162] width 484 height 210
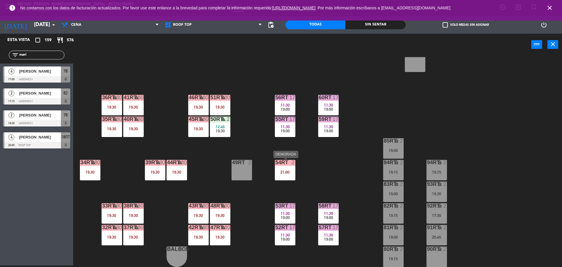
click at [279, 170] on div "21:00" at bounding box center [285, 172] width 21 height 4
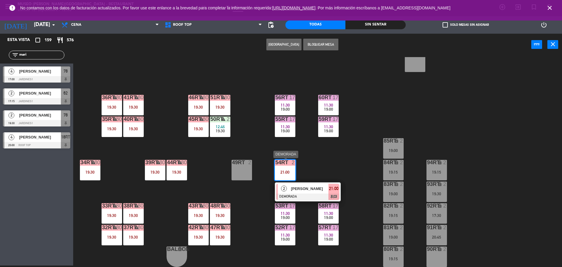
click at [303, 188] on span "[PERSON_NAME]" at bounding box center [309, 189] width 37 height 6
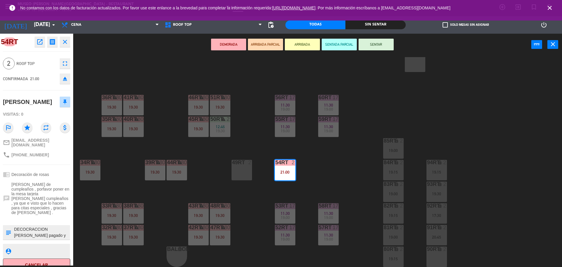
click at [185, 76] on div "18RT 4 20:00 16RT 2 19:30 28RT 2 17:45 | 20:15 80RR lock 2 27RT 5 20:00 7RT 5 1…" at bounding box center [321, 162] width 484 height 210
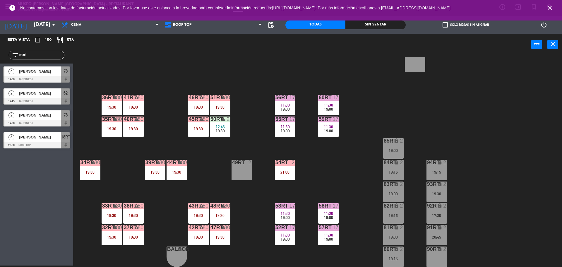
click at [282, 172] on div "21:00" at bounding box center [285, 172] width 21 height 4
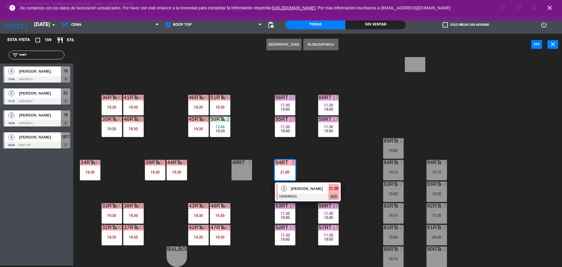
click at [313, 190] on span "[PERSON_NAME]" at bounding box center [309, 189] width 37 height 6
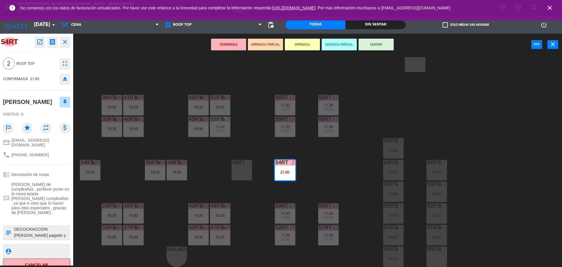
click at [250, 153] on div "18RT 4 20:00 16RT 2 19:30 28RT 2 17:45 | 20:15 80RR lock 2 27RT 5 20:00 7RT 5 1…" at bounding box center [321, 162] width 484 height 210
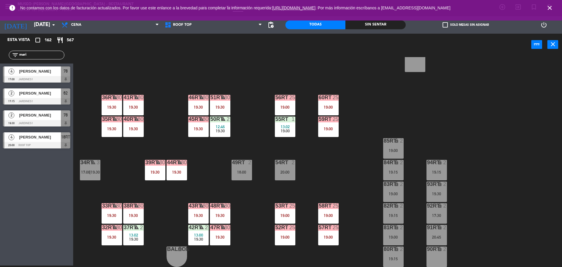
click at [350, 185] on div "18RT 2 17:30 | 20:00 16RT 2 20:15 28RT 2 20:15 80RR lock 2 27RT 5 20:00 7RT 5 1…" at bounding box center [321, 162] width 484 height 210
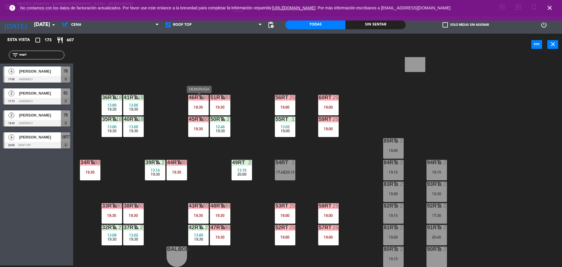
click at [199, 106] on div "19:30" at bounding box center [198, 107] width 21 height 4
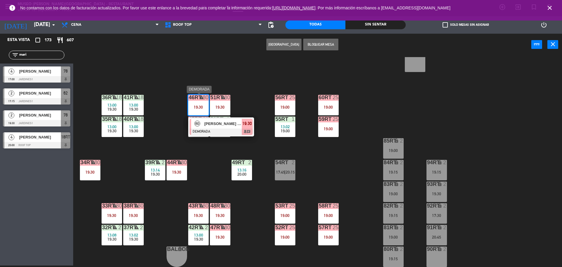
click at [213, 122] on span "[PERSON_NAME] - PUCP" at bounding box center [222, 124] width 37 height 6
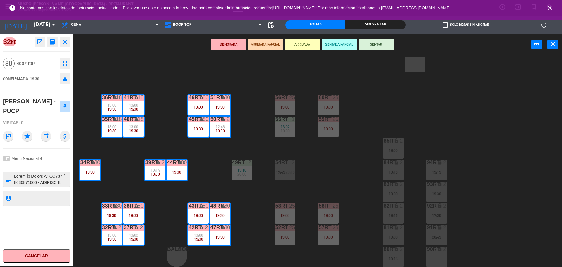
click at [168, 83] on div "18RT 4 20:00 16RT 2 20:00 28RT 2 17:45 | 20:15 80RR lock 2 27RT 5 20:00 7RT 5 1…" at bounding box center [321, 162] width 484 height 210
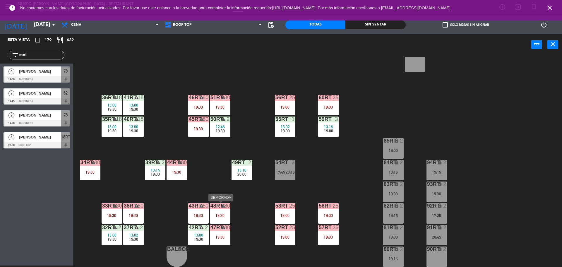
click at [215, 215] on div "19:30" at bounding box center [220, 216] width 21 height 4
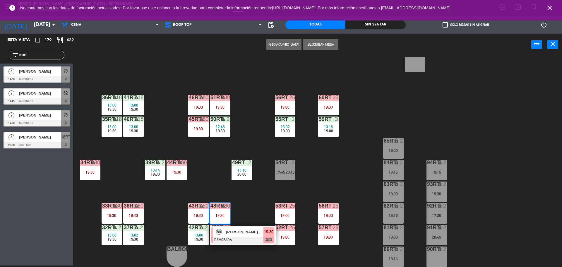
click at [230, 241] on div at bounding box center [242, 240] width 63 height 6
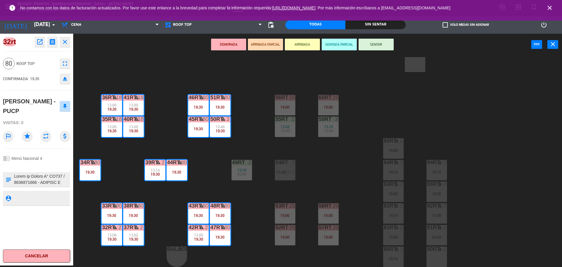
click at [33, 45] on div "open_in_new receipt 7:30 PM [DATE] personas [PERSON_NAME] - PUCP Mesa 32rt+33rt…" at bounding box center [52, 42] width 38 height 11
click at [38, 45] on icon "open_in_new" at bounding box center [39, 41] width 7 height 7
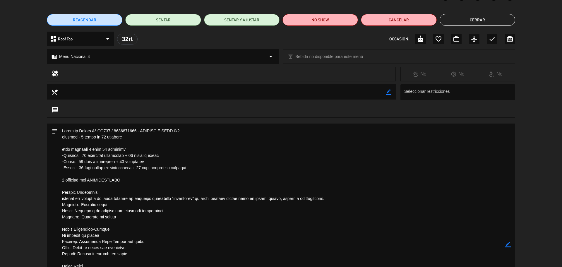
scroll to position [0, 0]
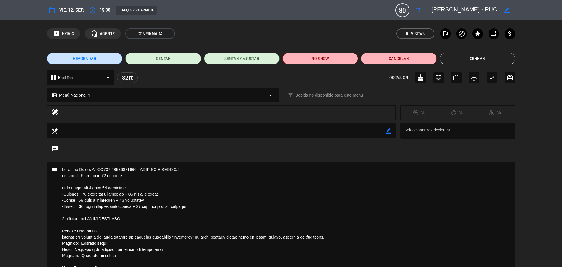
click at [473, 50] on div "REAGENDAR SENTAR SENTAR Y AJUSTAR NO SHOW Cancelar Cerrar" at bounding box center [281, 58] width 562 height 23
click at [468, 57] on button "Cerrar" at bounding box center [478, 59] width 76 height 12
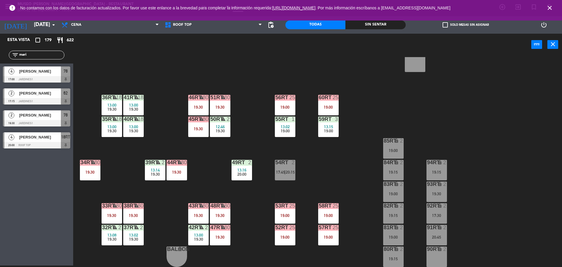
click at [219, 111] on div "51RT warning 80 19:30" at bounding box center [220, 105] width 21 height 21
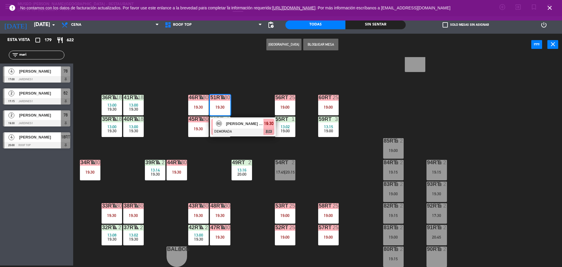
click at [322, 155] on div "18RT 2 17:30 | 20:00 16RT 2 20:00 28RT 2 20:15 80RR lock 2 27RT 5 20:00 7RT 5 1…" at bounding box center [321, 162] width 484 height 210
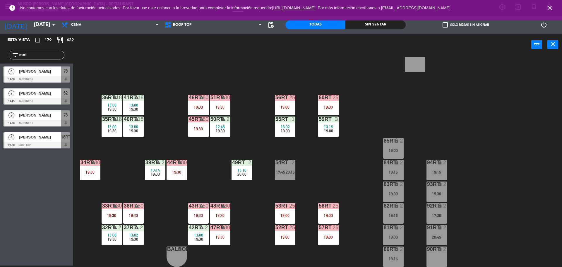
click at [284, 108] on div "19:00" at bounding box center [285, 107] width 21 height 4
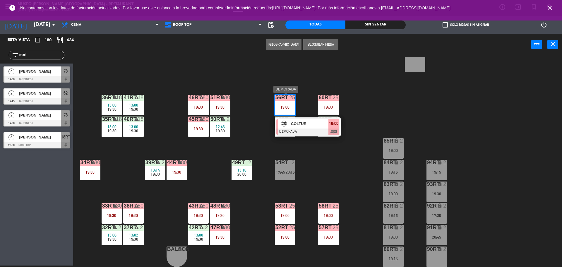
click at [307, 126] on span "COLTUR" at bounding box center [309, 124] width 37 height 6
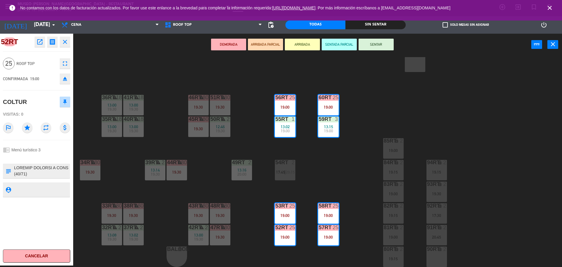
click at [330, 159] on div "18RT 2 17:30 | 20:00 16RT 2 20:00 28RT 2 20:15 80RR lock 2 27RT 5 20:00 7RT 5 1…" at bounding box center [321, 162] width 484 height 210
